Goal: Task Accomplishment & Management: Use online tool/utility

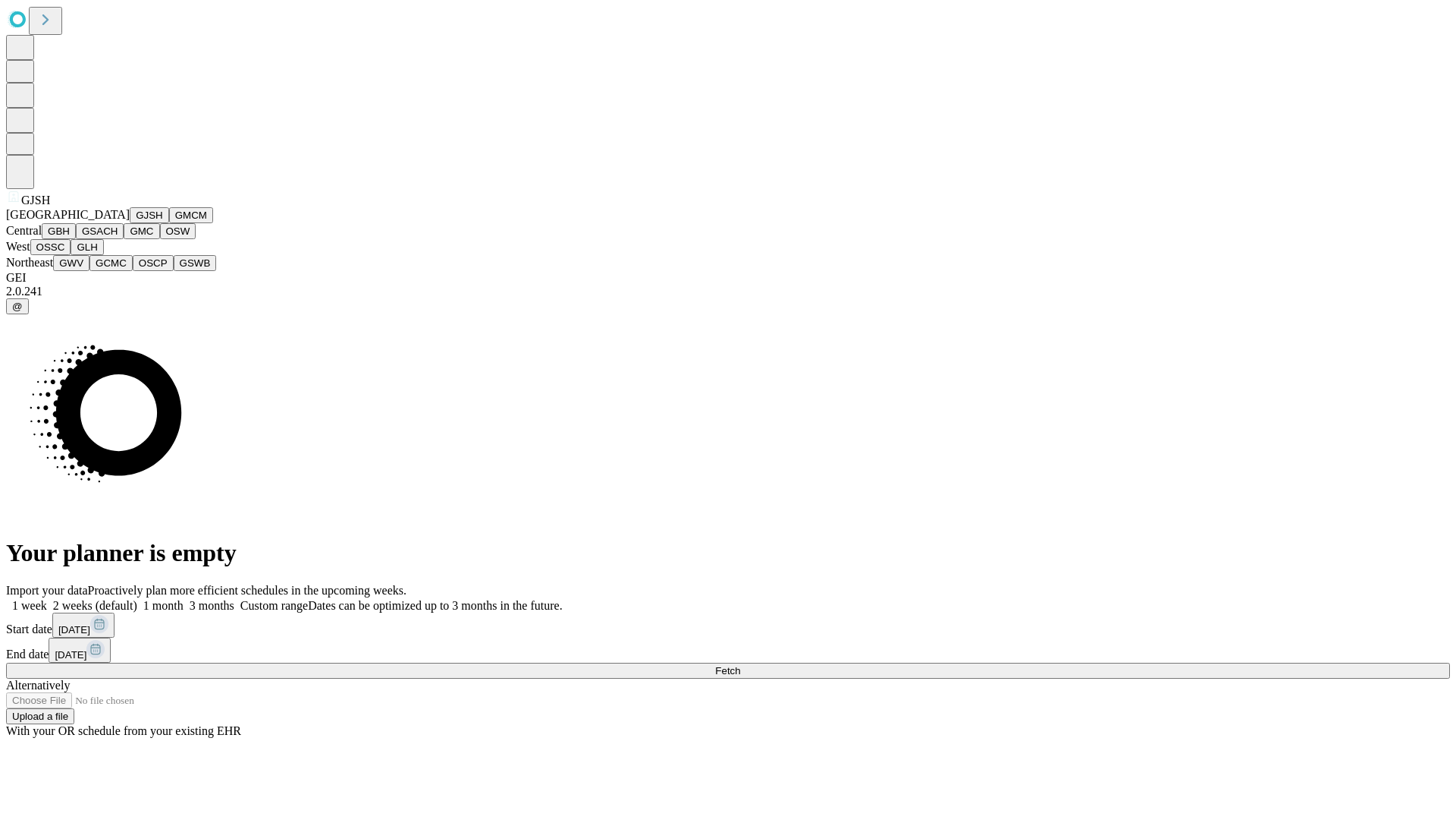
click at [130, 223] on button "GJSH" at bounding box center [150, 215] width 40 height 16
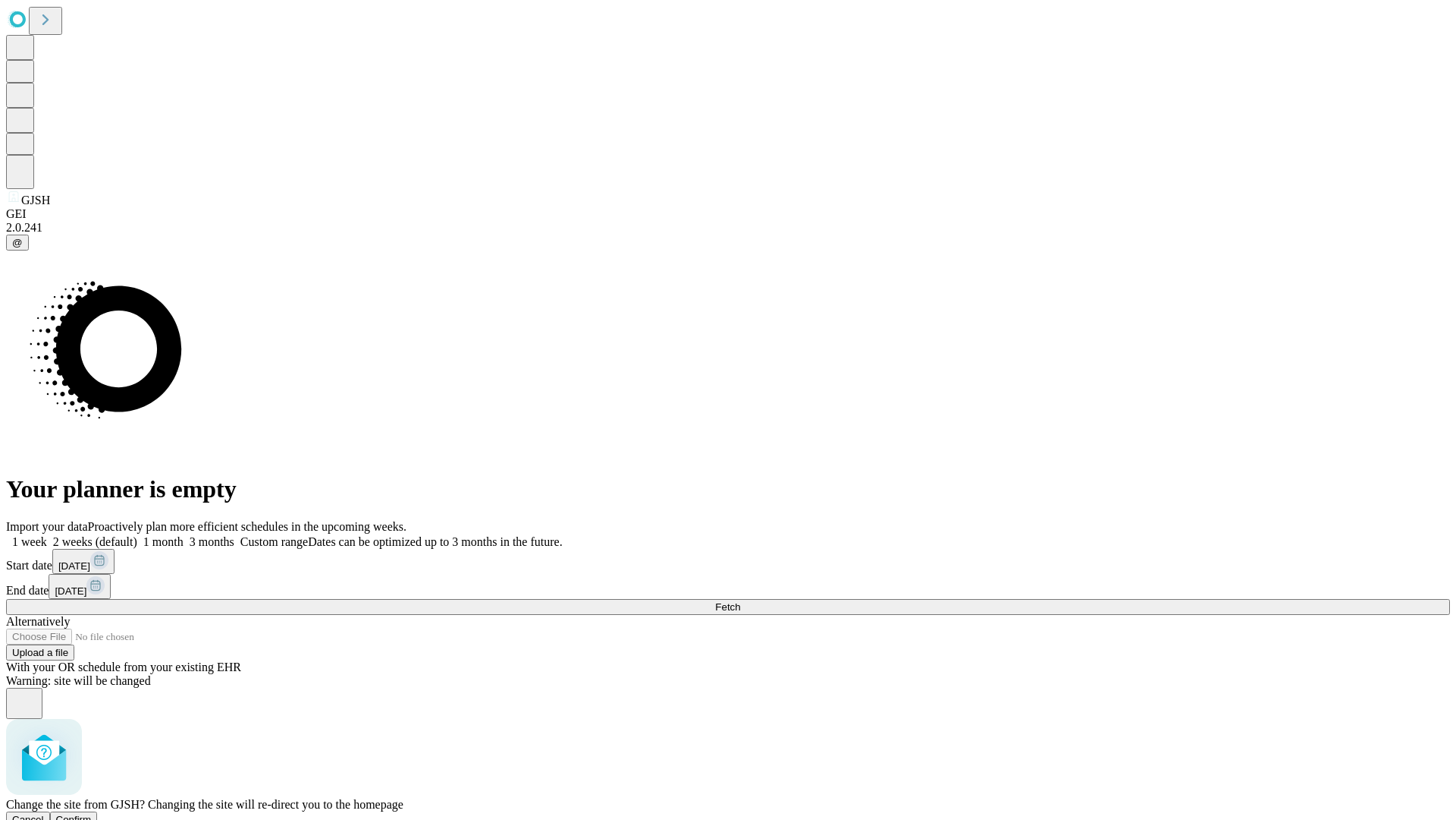
click at [92, 813] on span "Confirm" at bounding box center [74, 818] width 36 height 11
click at [183, 535] on label "1 month" at bounding box center [161, 541] width 47 height 13
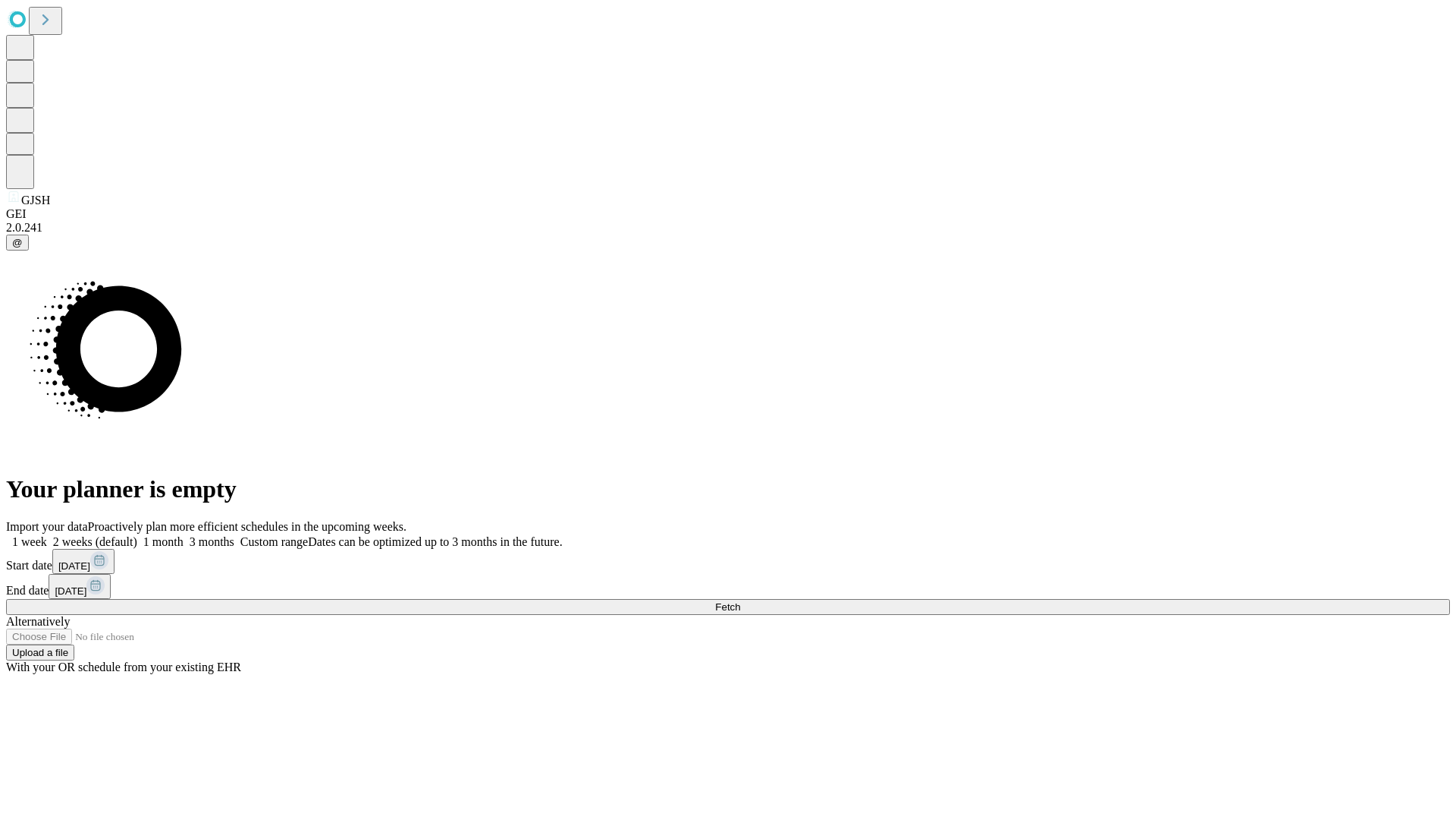
click at [740, 601] on span "Fetch" at bounding box center [728, 606] width 25 height 11
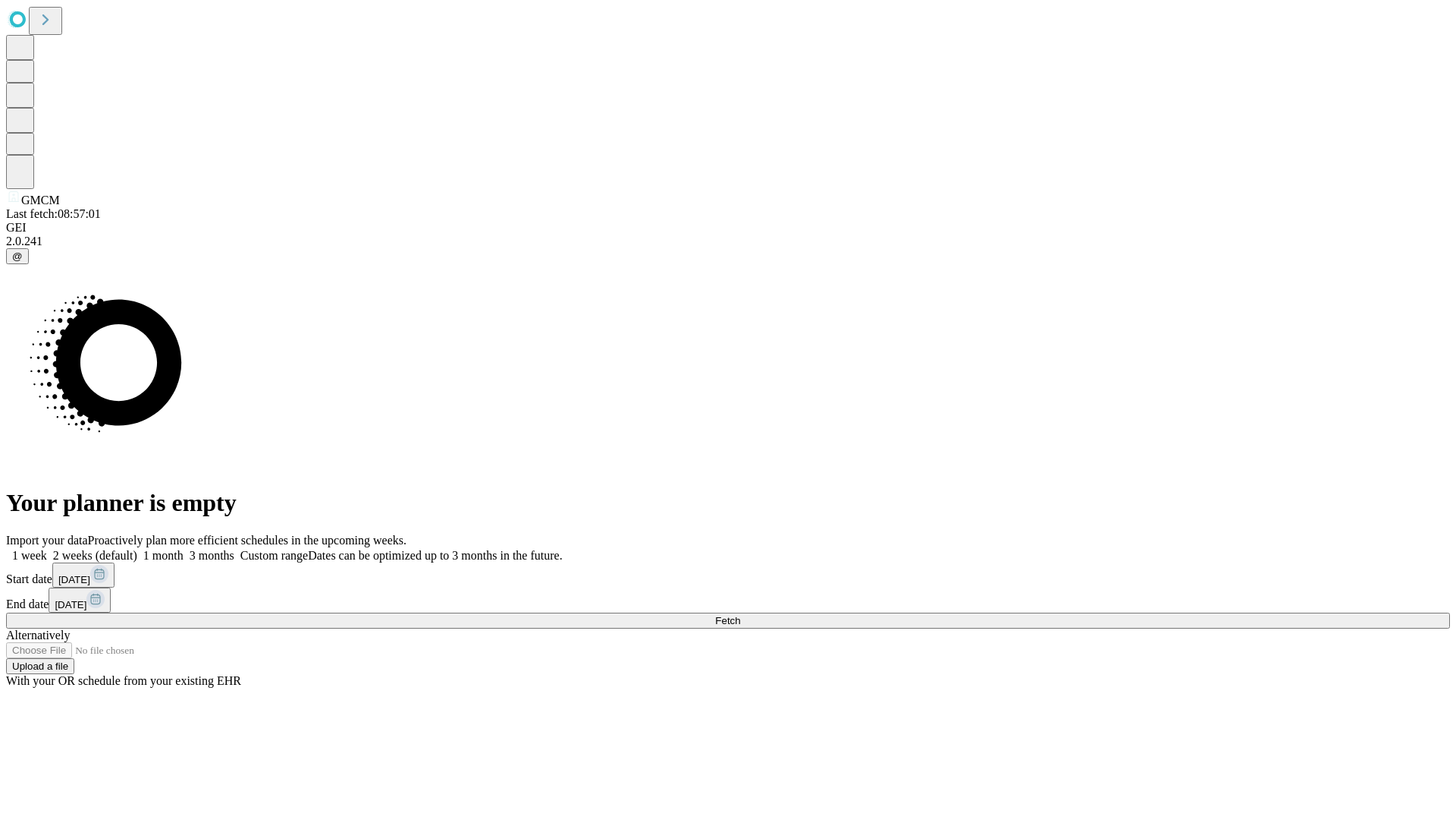
click at [183, 548] on label "1 month" at bounding box center [161, 554] width 47 height 13
click at [740, 615] on span "Fetch" at bounding box center [728, 620] width 25 height 11
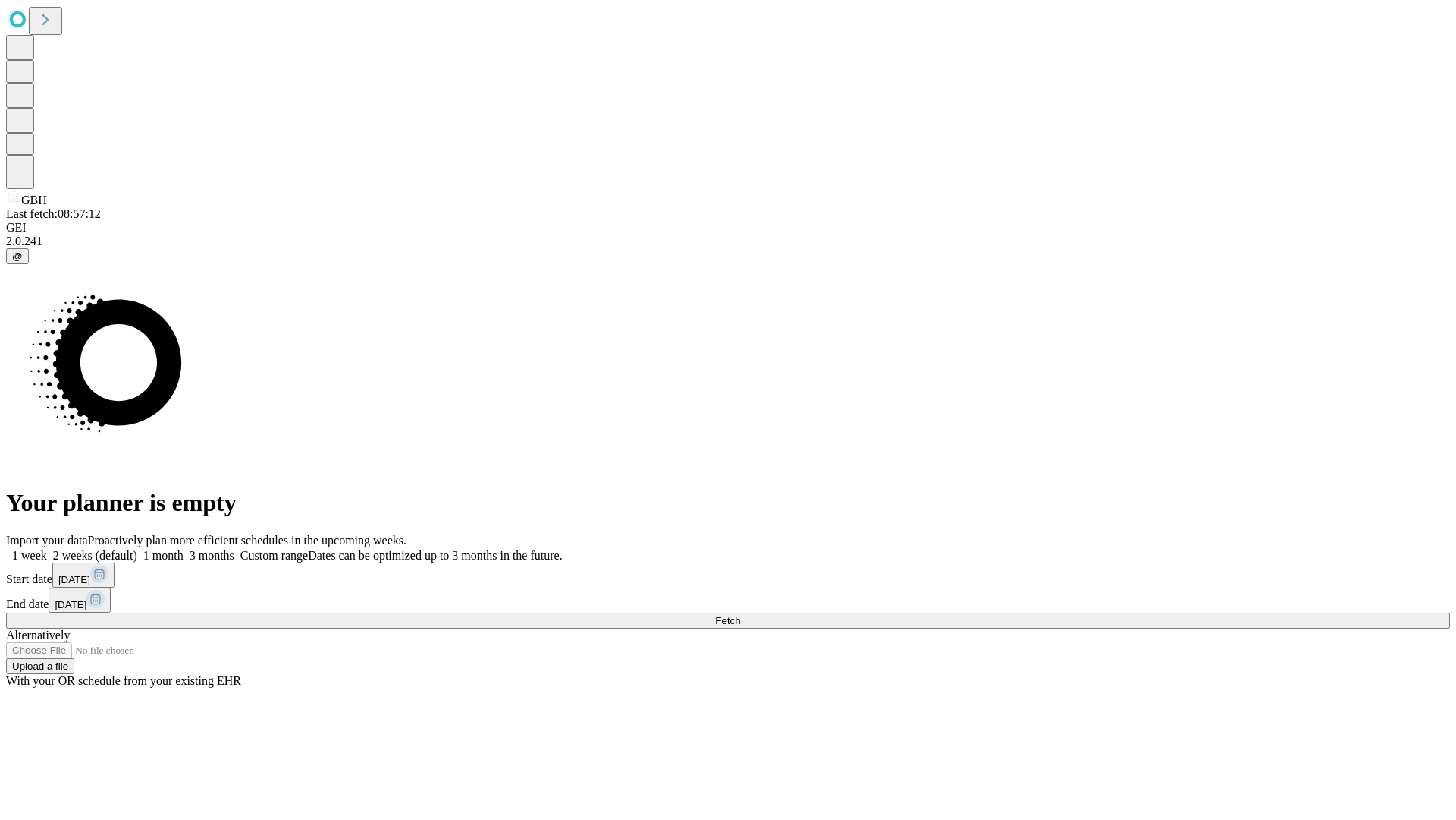
click at [183, 548] on label "1 month" at bounding box center [161, 554] width 47 height 13
click at [740, 615] on span "Fetch" at bounding box center [728, 620] width 25 height 11
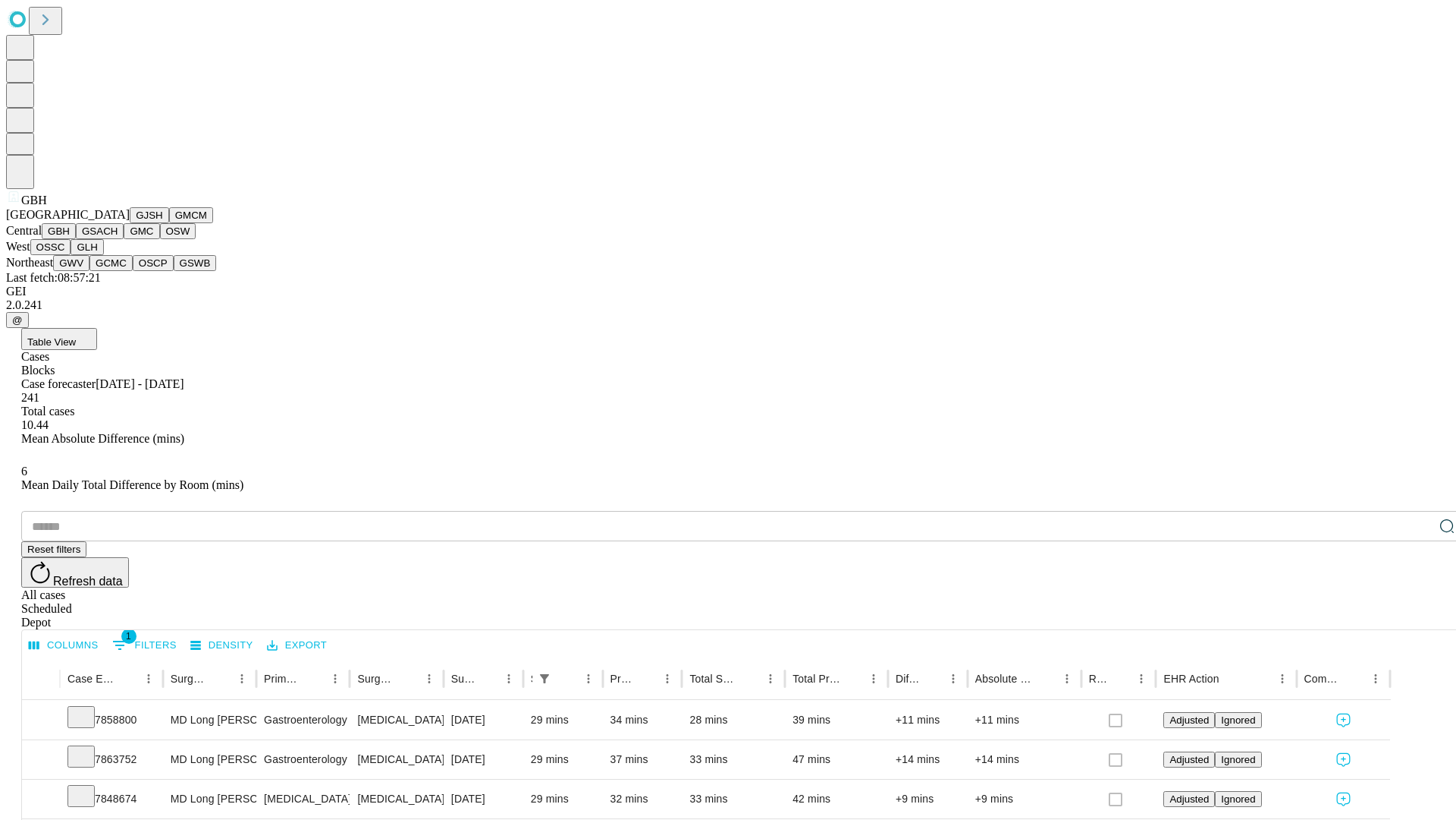
click at [118, 239] on button "GSACH" at bounding box center [100, 231] width 48 height 16
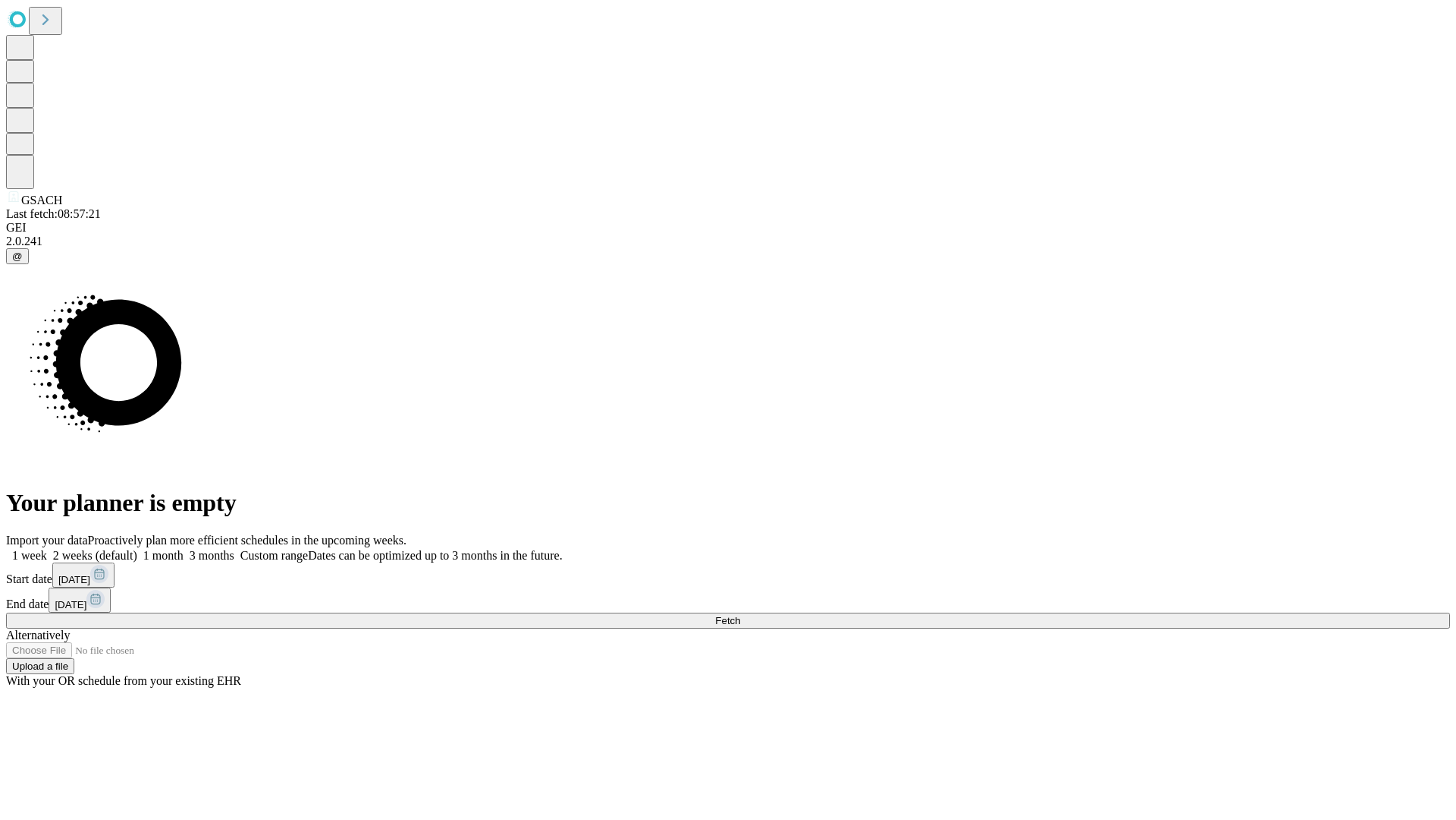
click at [740, 615] on span "Fetch" at bounding box center [728, 620] width 25 height 11
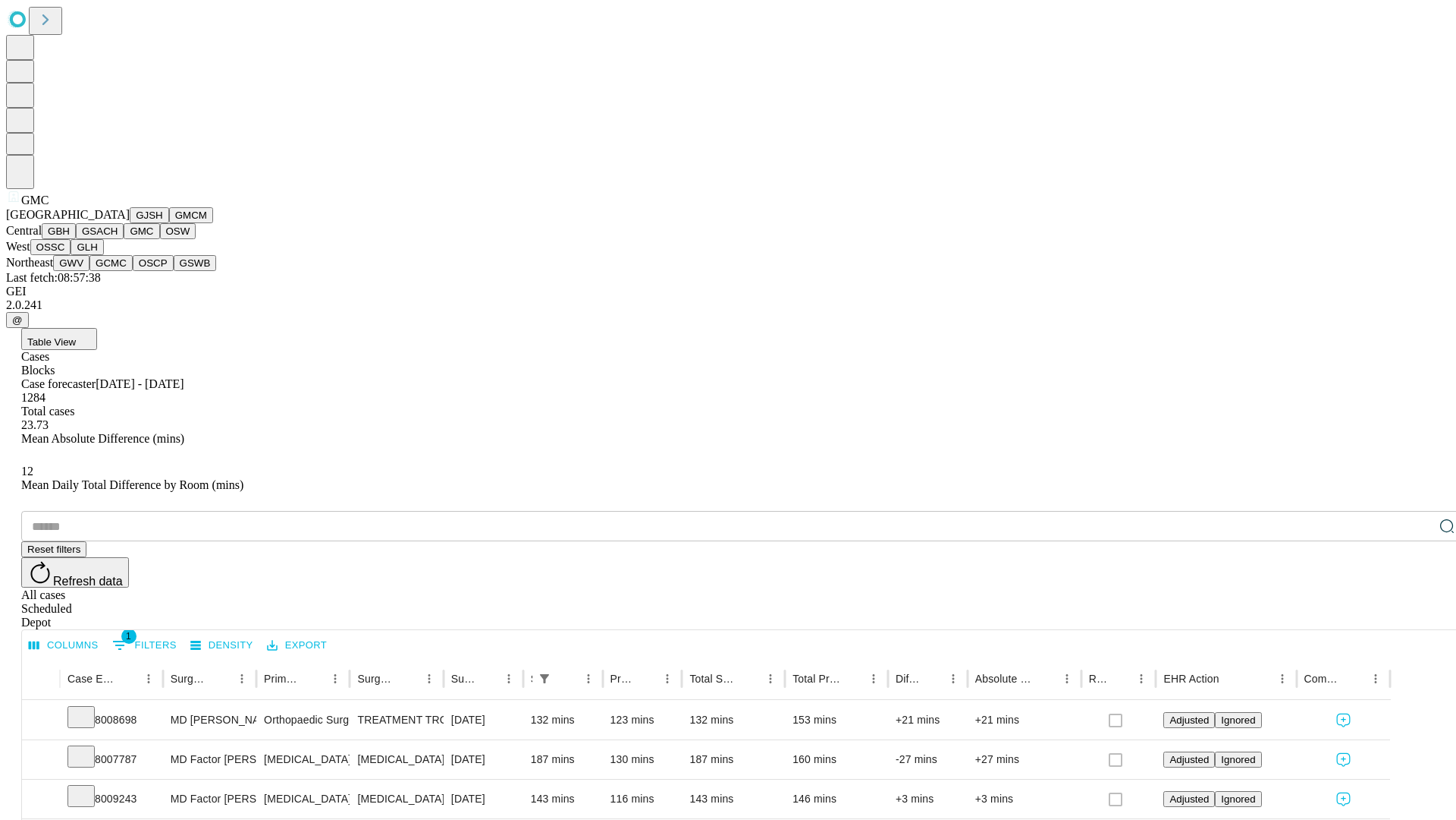
click at [160, 239] on button "OSW" at bounding box center [177, 231] width 37 height 16
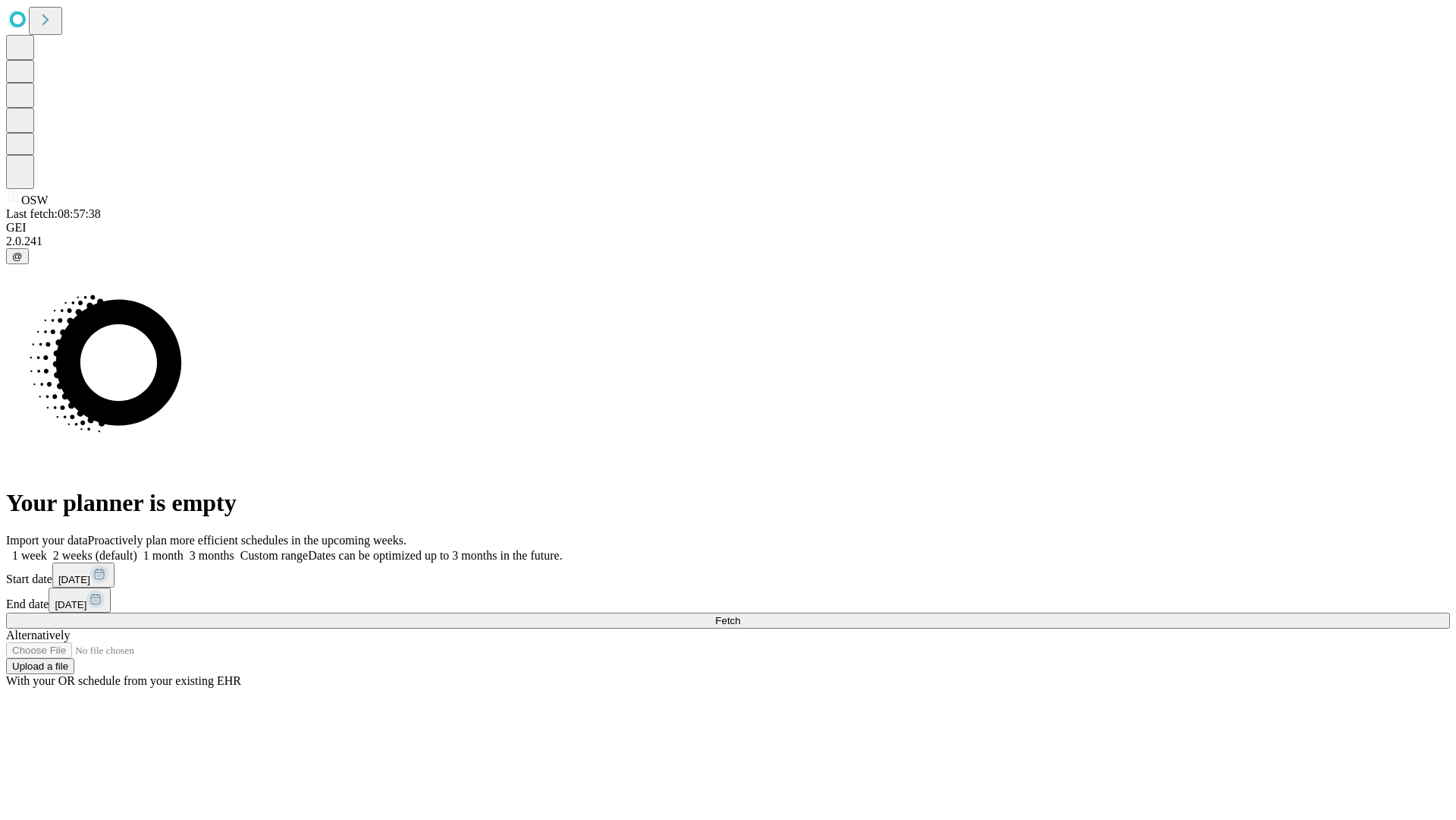
click at [740, 615] on span "Fetch" at bounding box center [728, 620] width 25 height 11
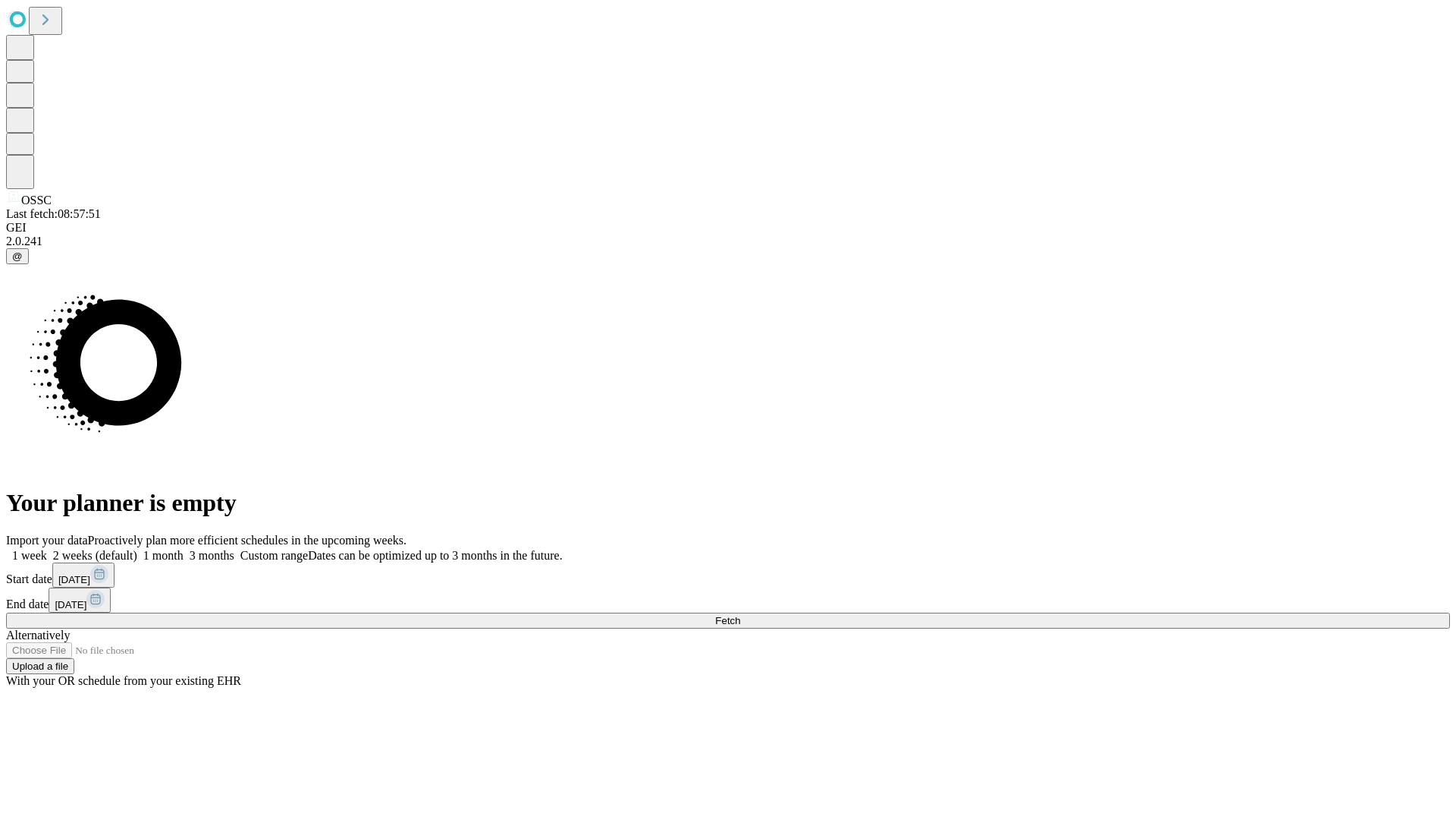
click at [740, 615] on span "Fetch" at bounding box center [728, 620] width 25 height 11
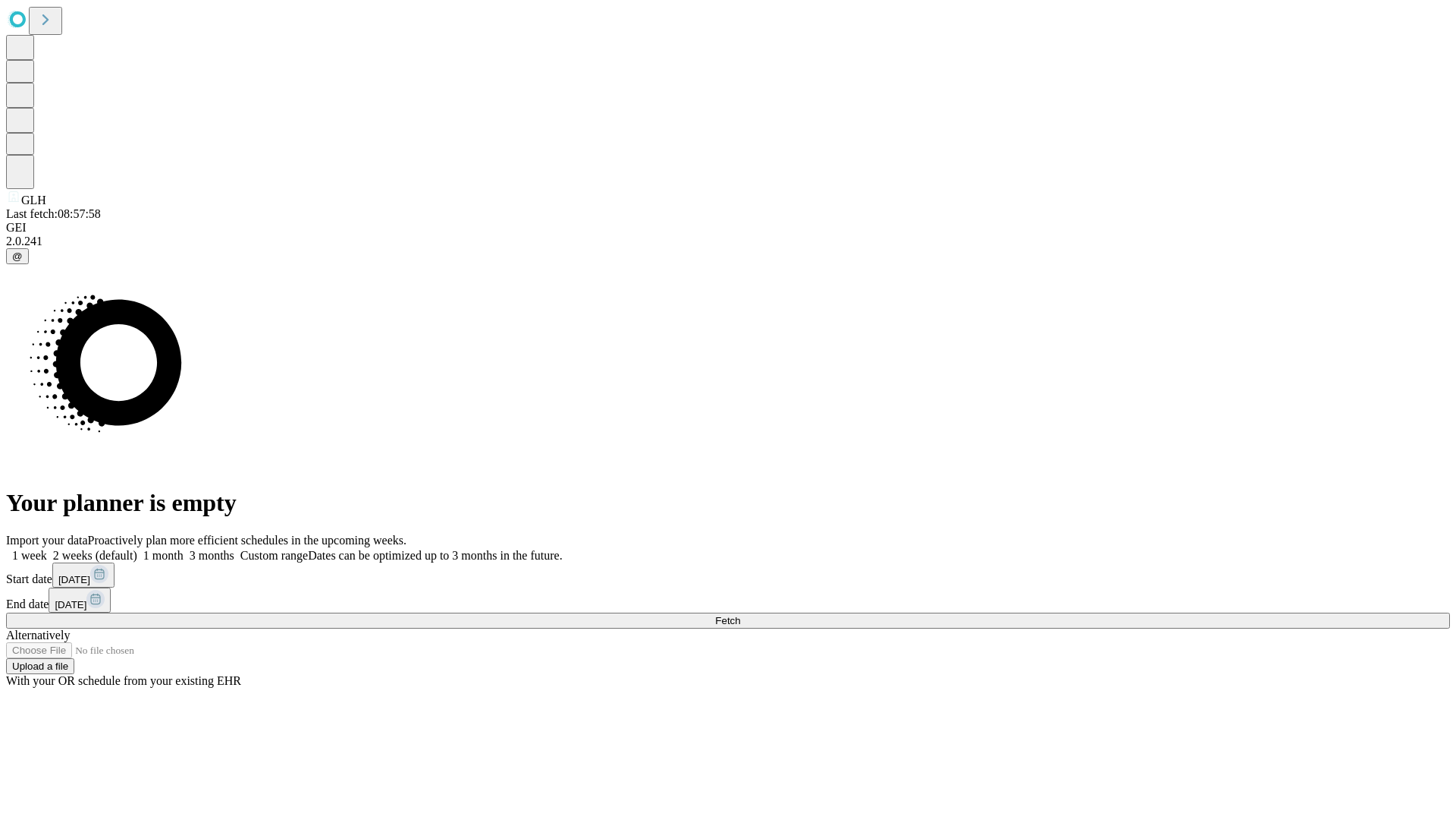
click at [183, 548] on label "1 month" at bounding box center [161, 554] width 47 height 13
click at [740, 615] on span "Fetch" at bounding box center [728, 620] width 25 height 11
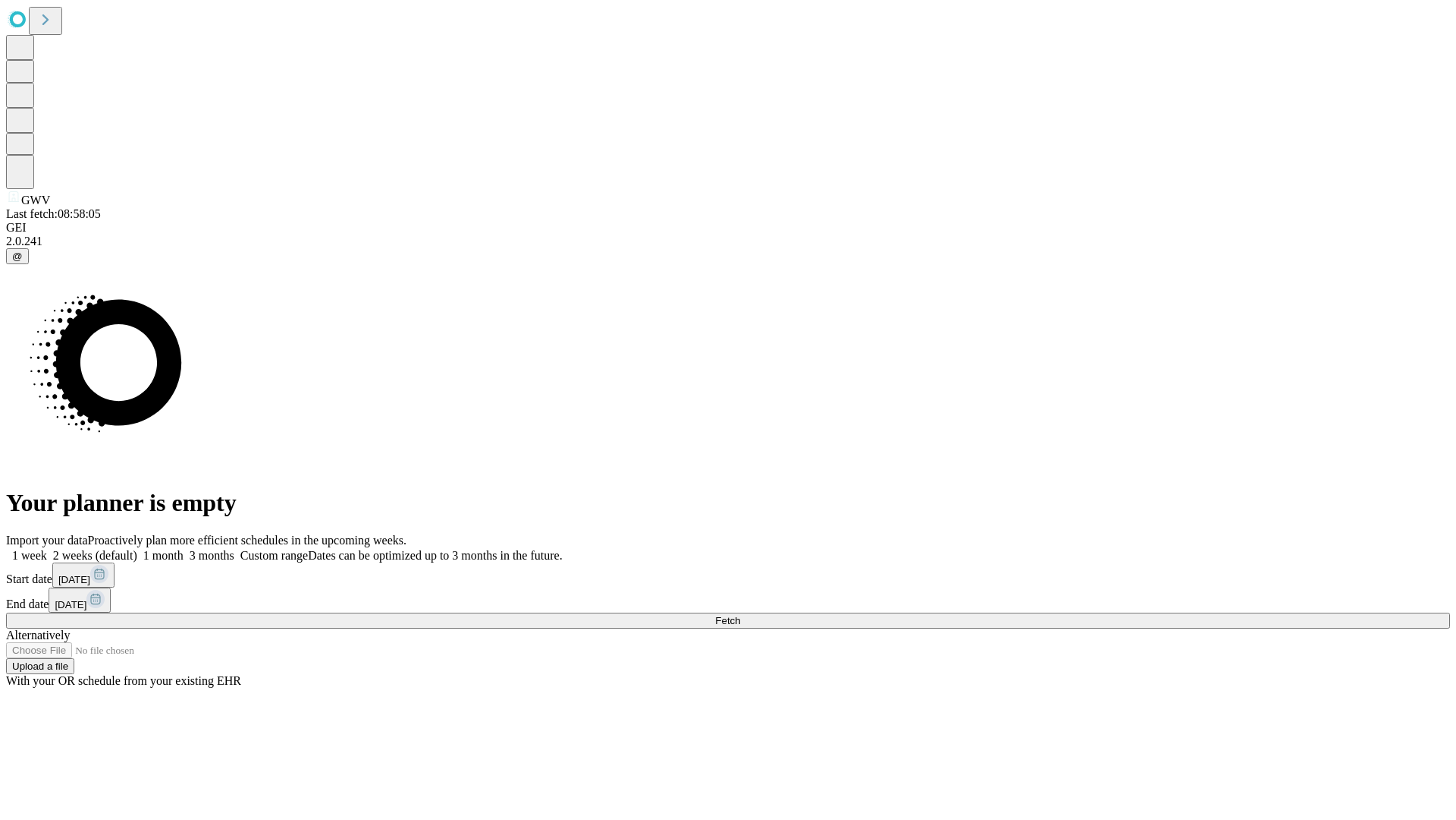
click at [183, 548] on label "1 month" at bounding box center [161, 554] width 47 height 13
click at [740, 615] on span "Fetch" at bounding box center [728, 620] width 25 height 11
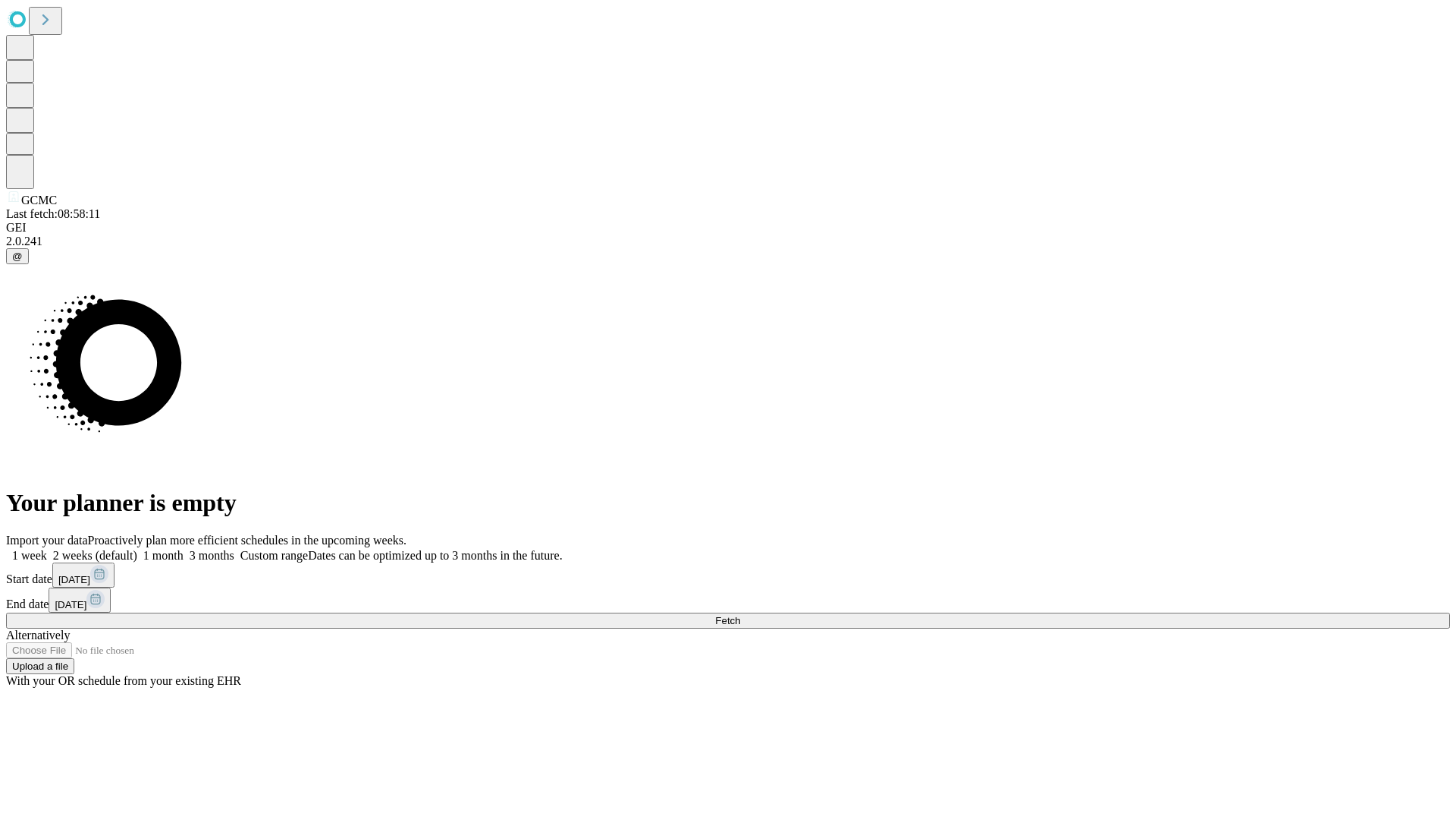
click at [183, 548] on label "1 month" at bounding box center [161, 554] width 47 height 13
click at [740, 615] on span "Fetch" at bounding box center [728, 620] width 25 height 11
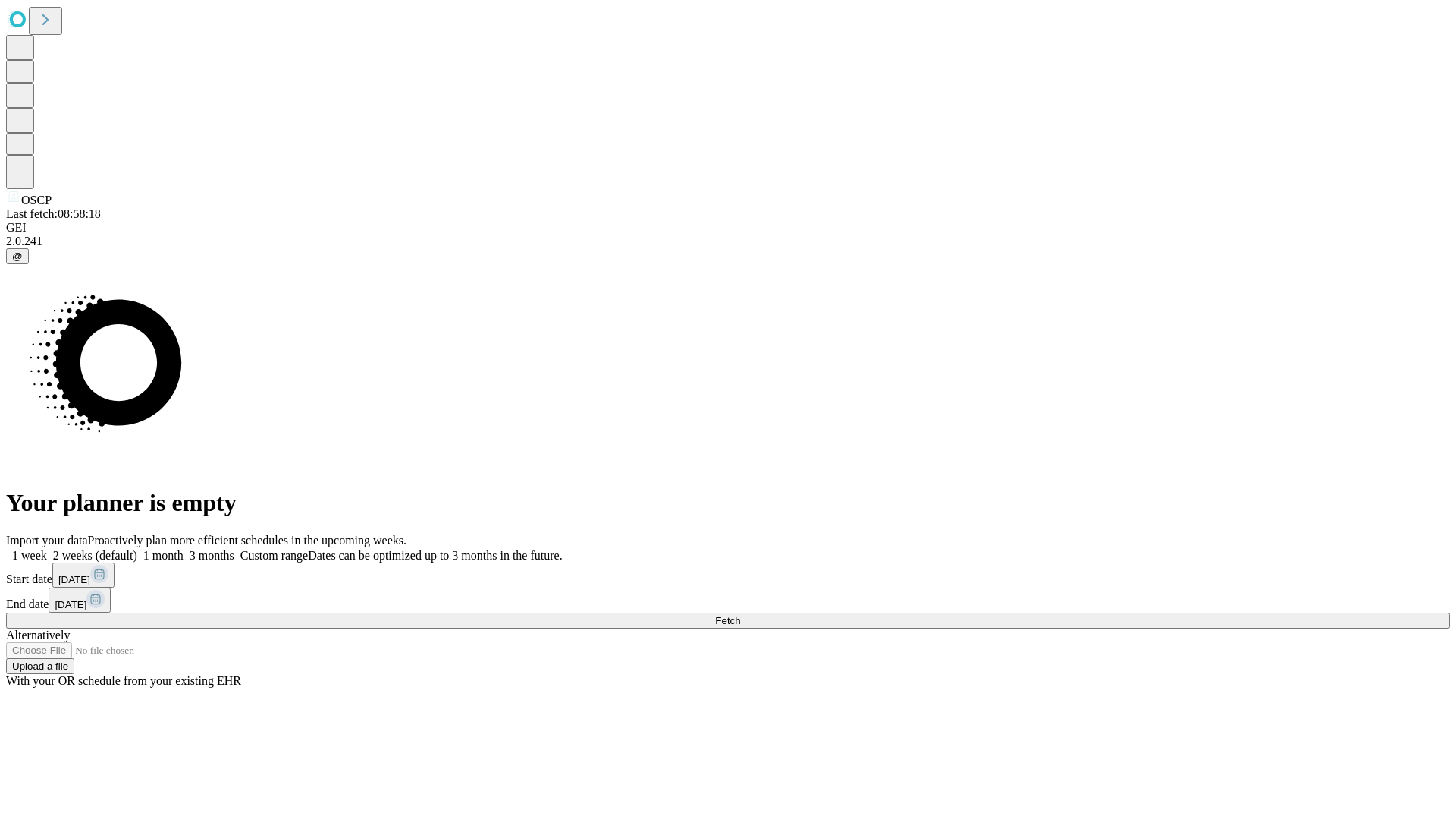
click at [183, 548] on label "1 month" at bounding box center [161, 554] width 47 height 13
click at [740, 615] on span "Fetch" at bounding box center [728, 620] width 25 height 11
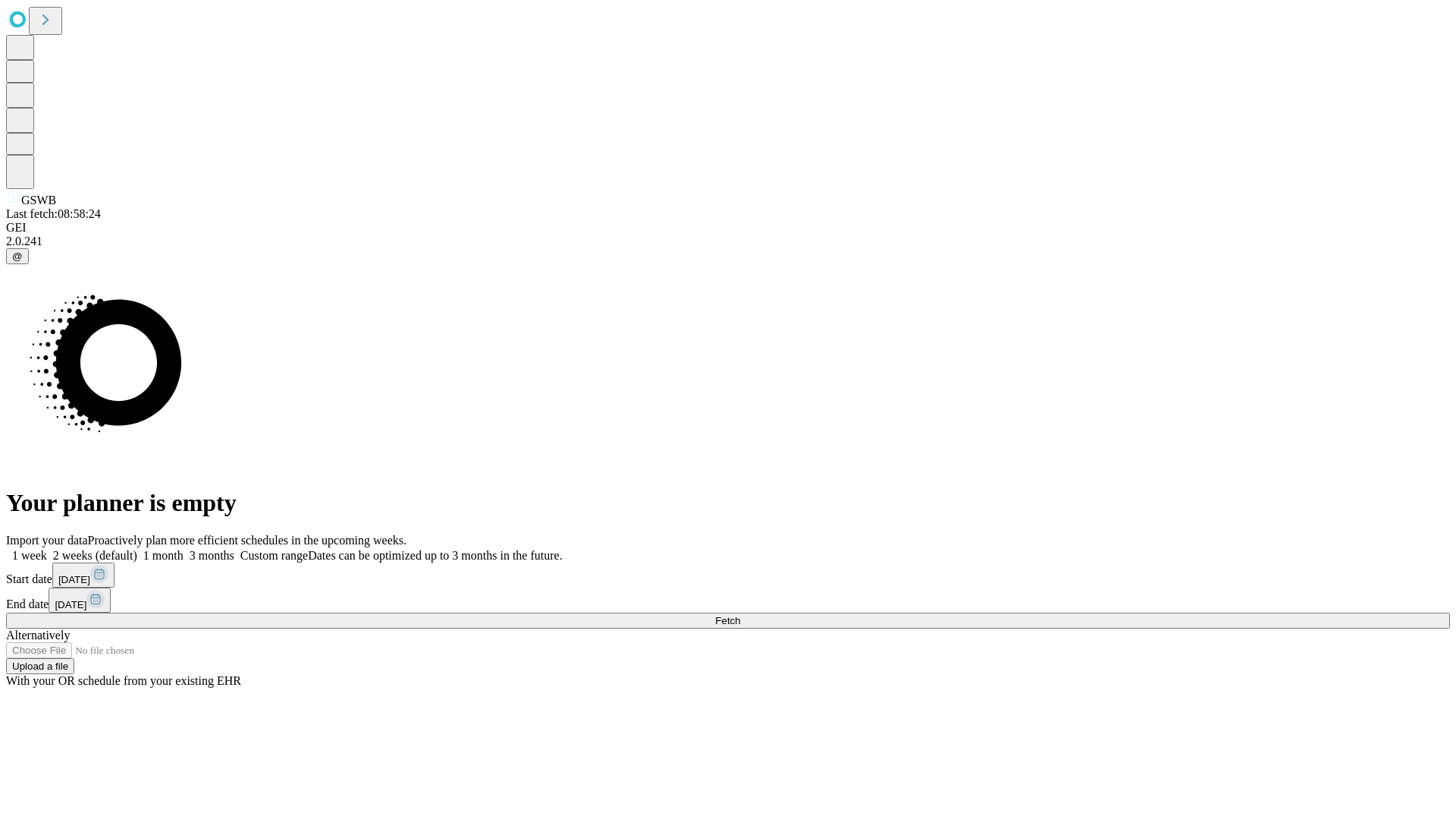
click at [740, 615] on span "Fetch" at bounding box center [728, 620] width 25 height 11
